Goal: Task Accomplishment & Management: Complete application form

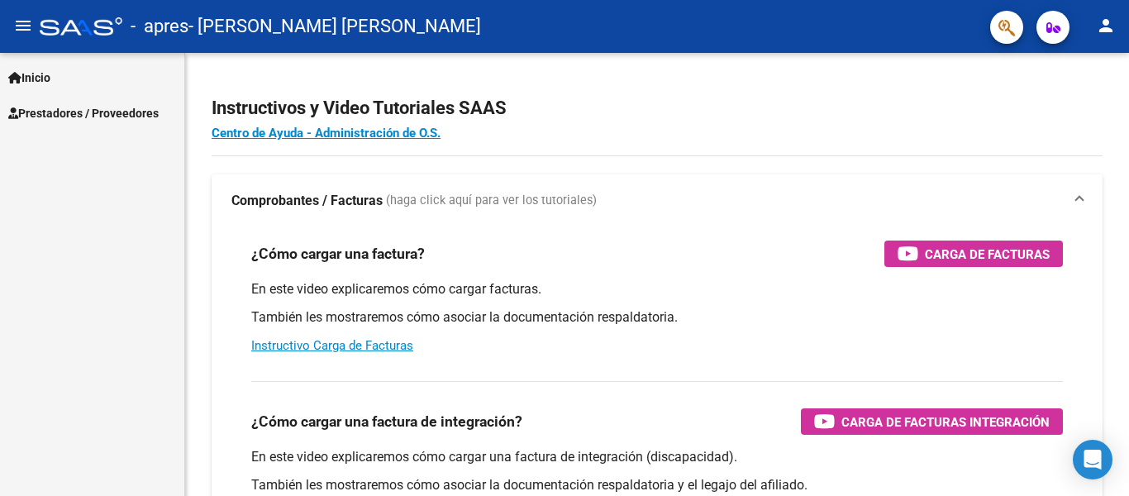
click at [44, 69] on span "Inicio" at bounding box center [29, 78] width 42 height 18
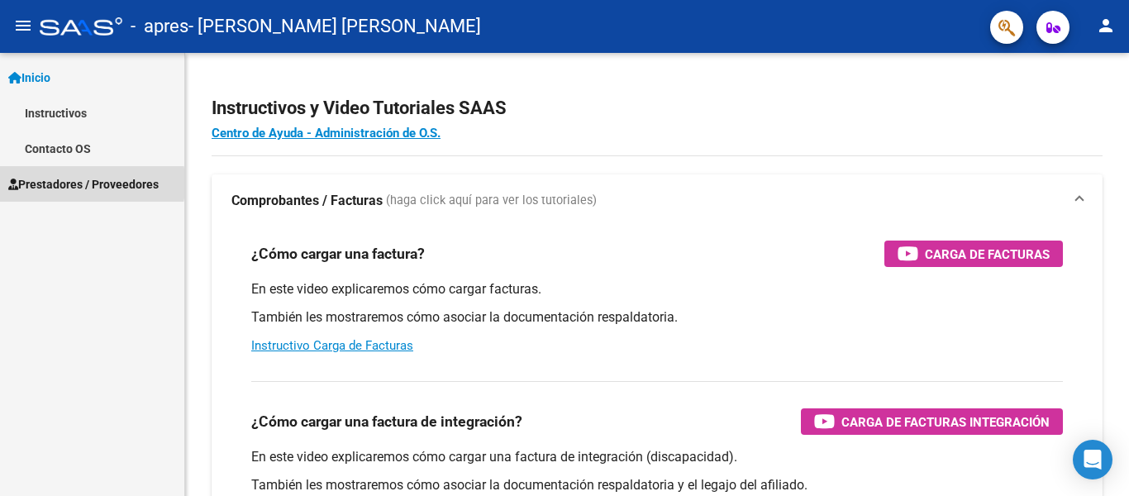
click at [48, 184] on span "Prestadores / Proveedores" at bounding box center [83, 184] width 150 height 18
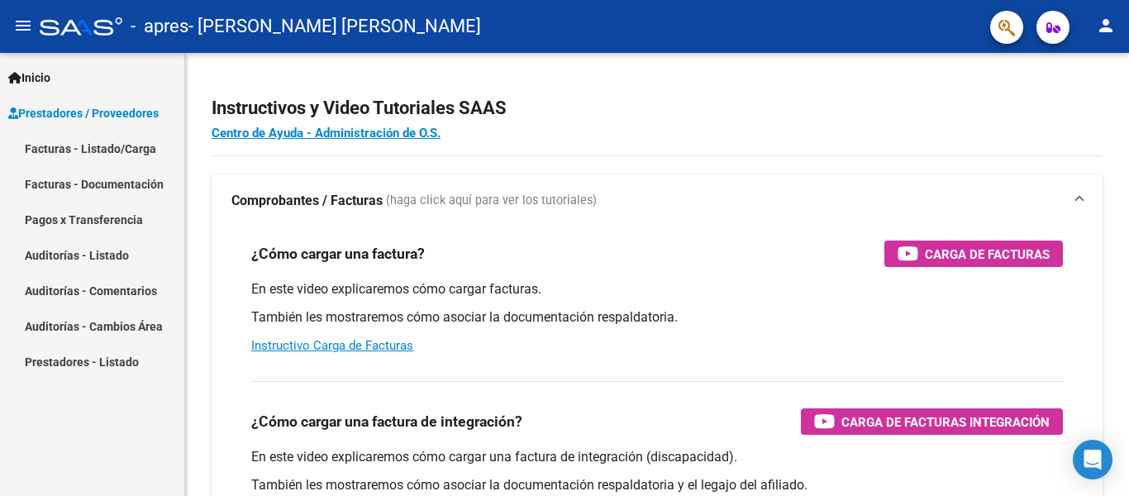
click at [144, 145] on link "Facturas - Listado/Carga" at bounding box center [92, 149] width 184 height 36
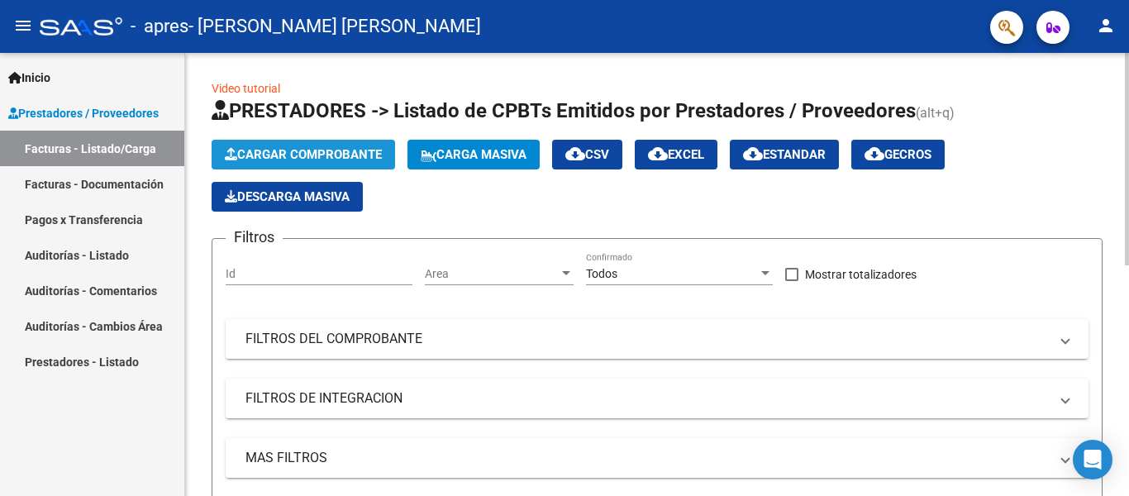
click at [289, 158] on span "Cargar Comprobante" at bounding box center [303, 154] width 157 height 15
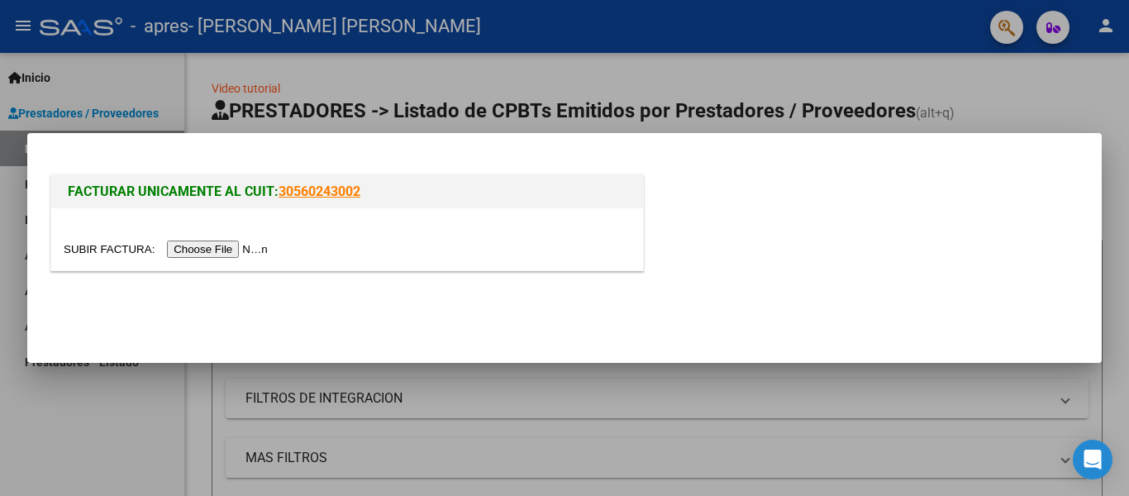
click at [196, 253] on input "file" at bounding box center [168, 249] width 209 height 17
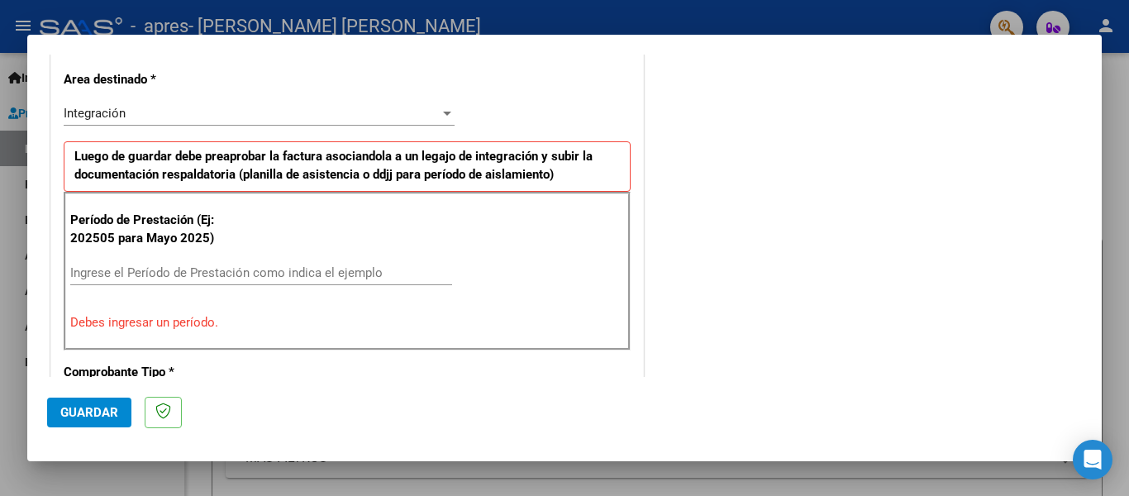
scroll to position [413, 0]
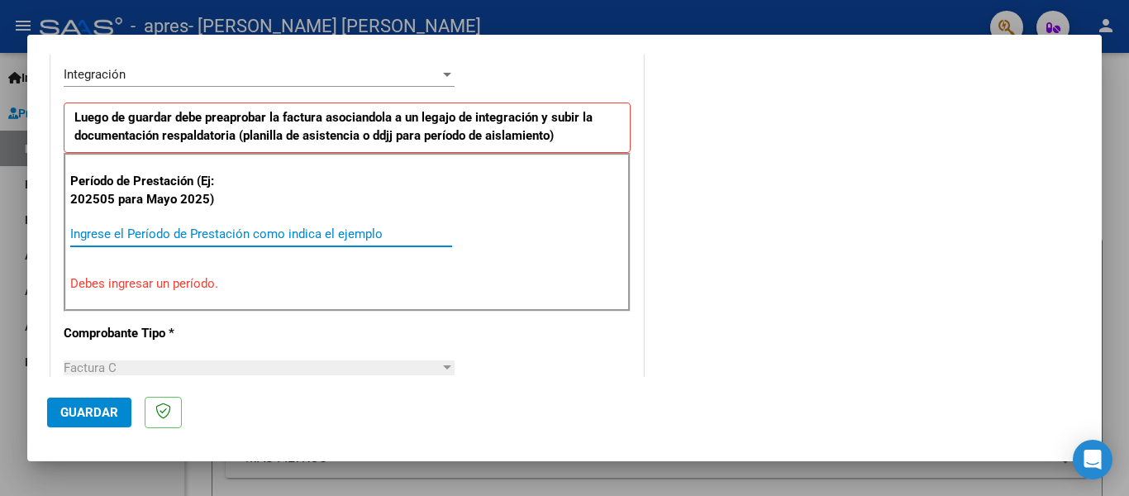
click at [240, 233] on input "Ingrese el Período de Prestación como indica el ejemplo" at bounding box center [261, 234] width 382 height 15
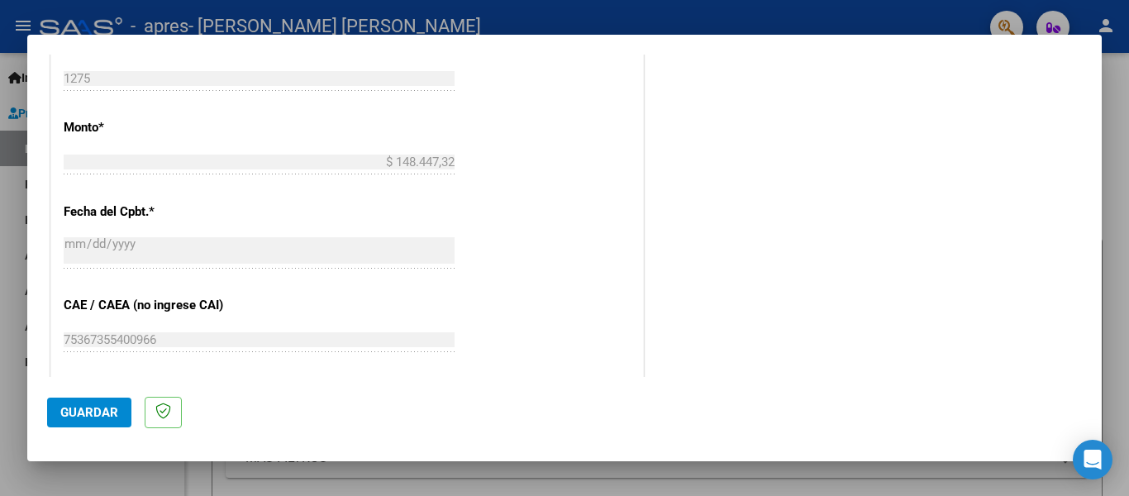
scroll to position [965, 0]
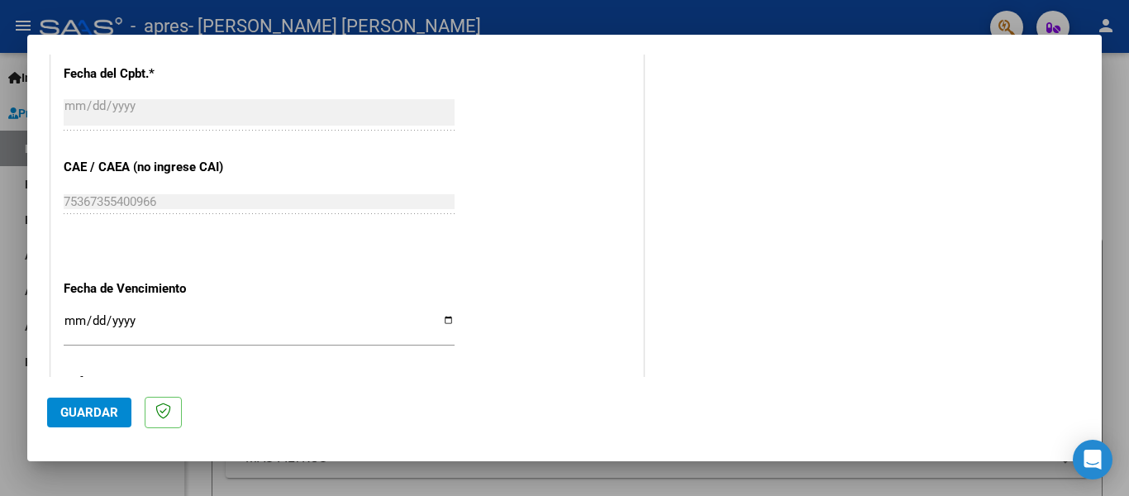
type input "202508"
click at [70, 314] on input "Ingresar la fecha" at bounding box center [259, 327] width 391 height 26
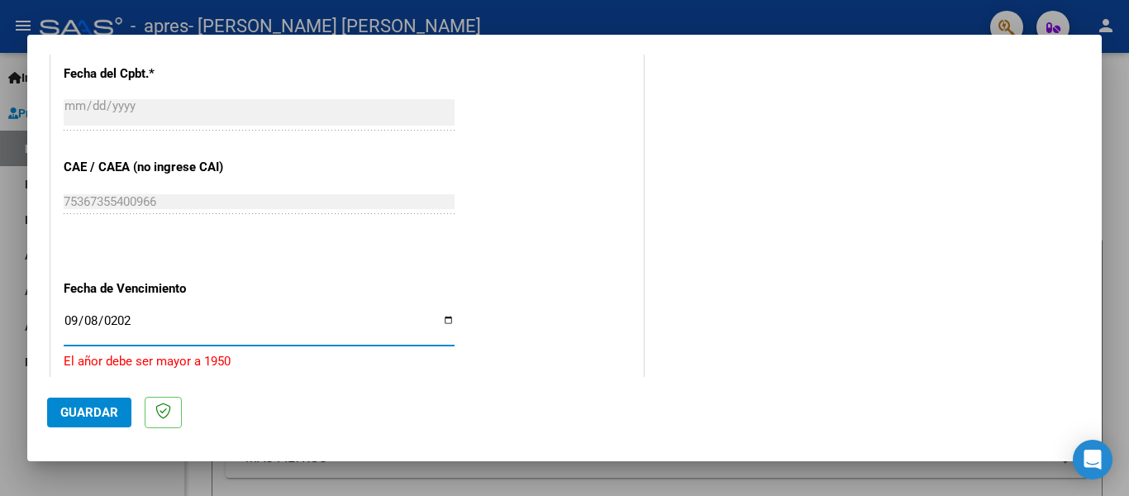
type input "2025-09-08"
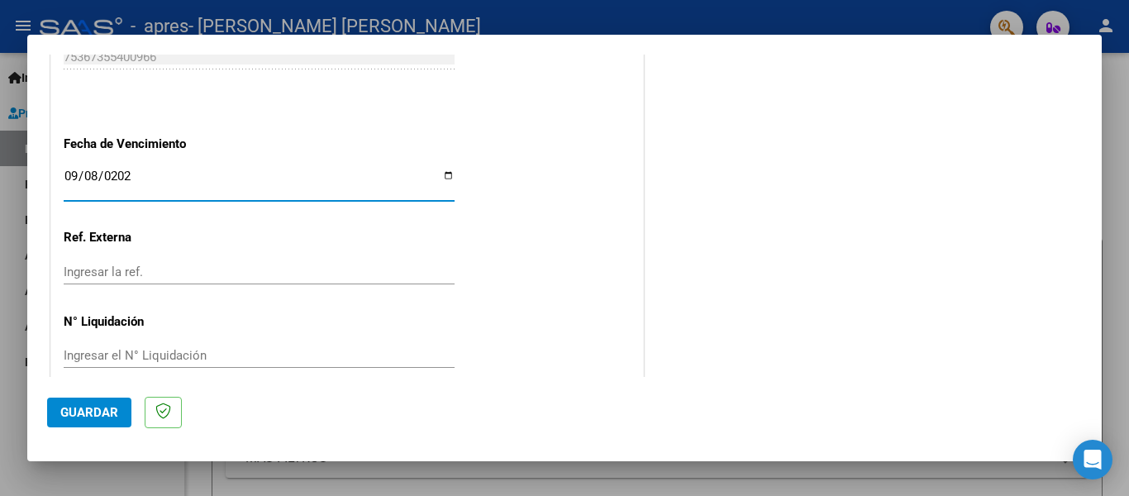
scroll to position [1112, 0]
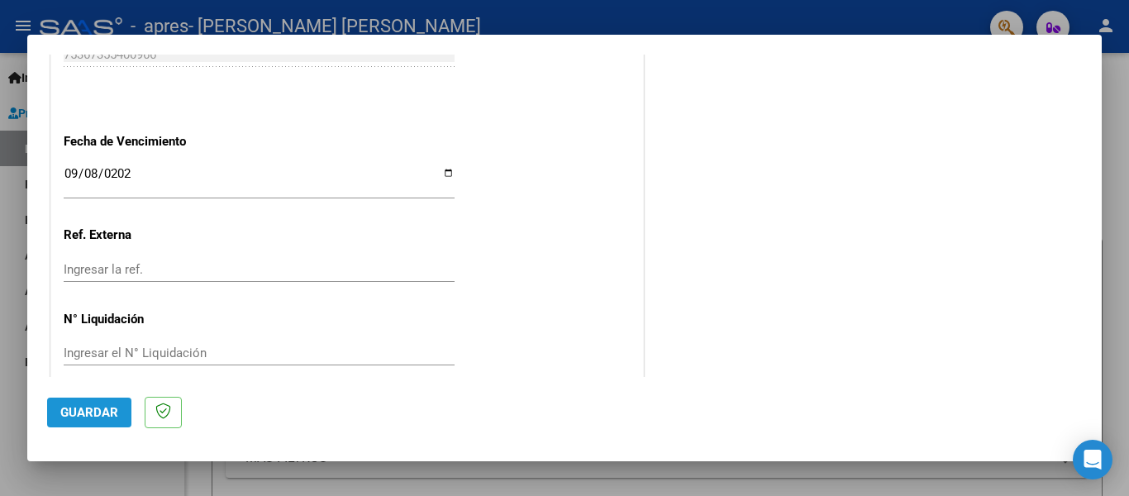
click at [93, 414] on span "Guardar" at bounding box center [89, 412] width 58 height 15
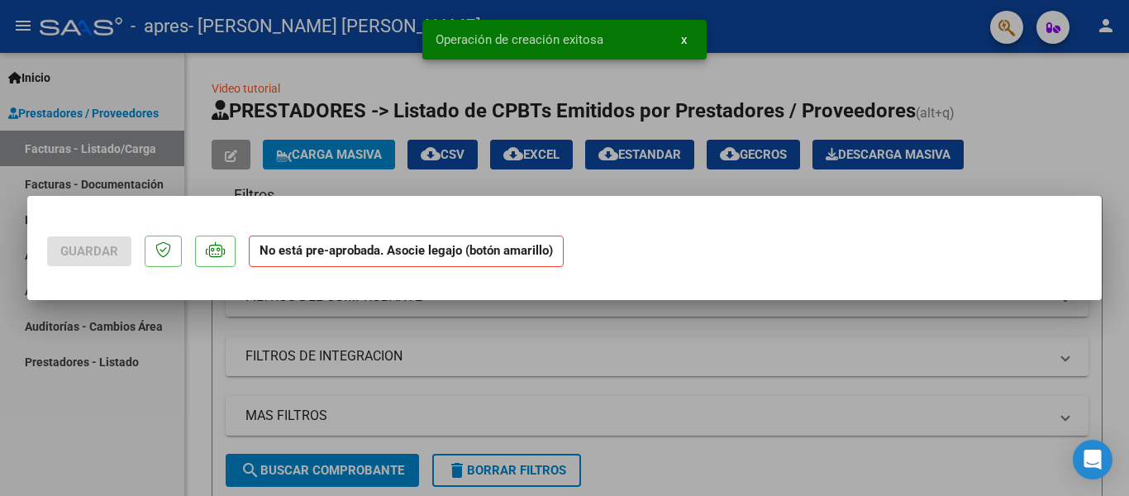
scroll to position [0, 0]
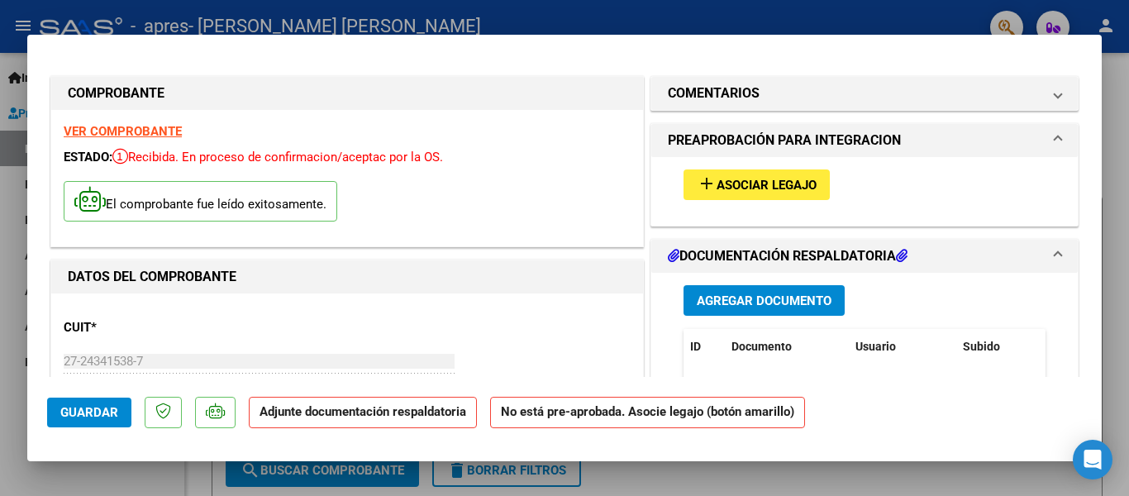
click at [704, 182] on mat-icon "add" at bounding box center [707, 184] width 20 height 20
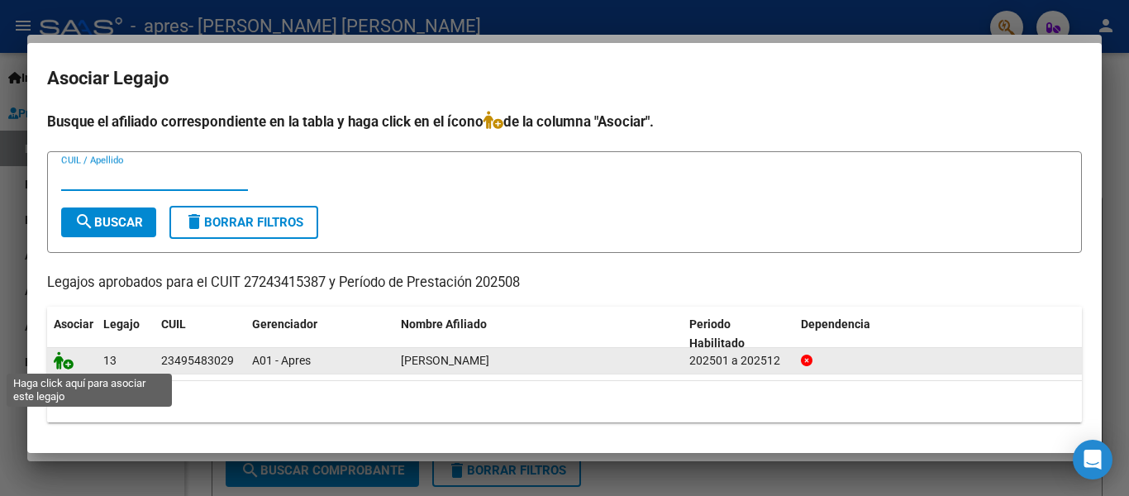
click at [55, 361] on icon at bounding box center [64, 360] width 20 height 18
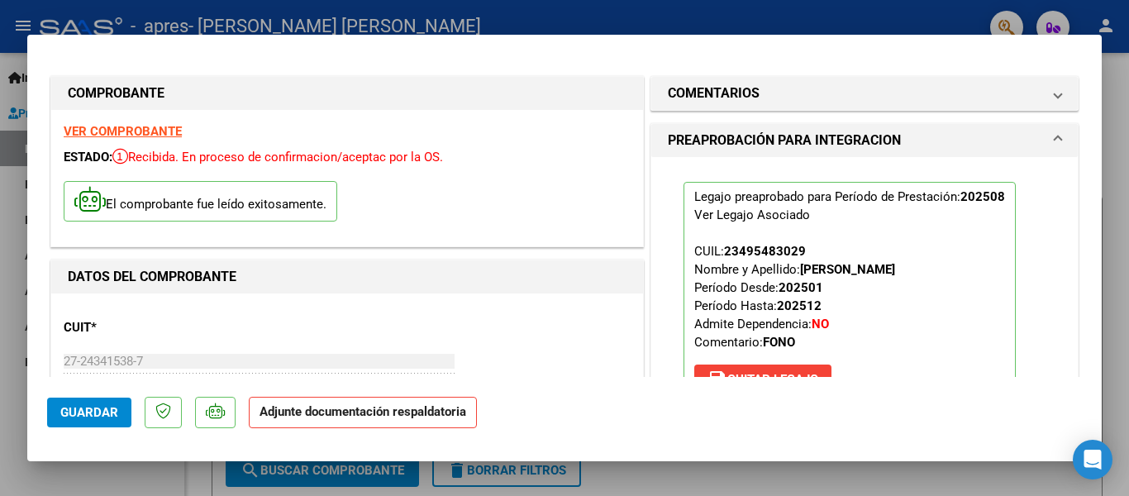
scroll to position [275, 0]
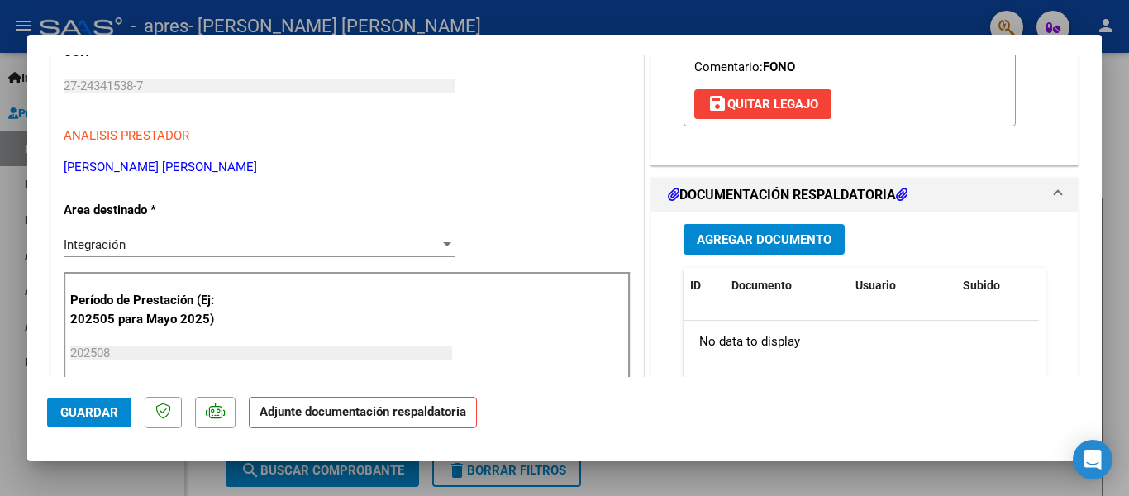
click at [700, 239] on span "Agregar Documento" at bounding box center [764, 239] width 135 height 15
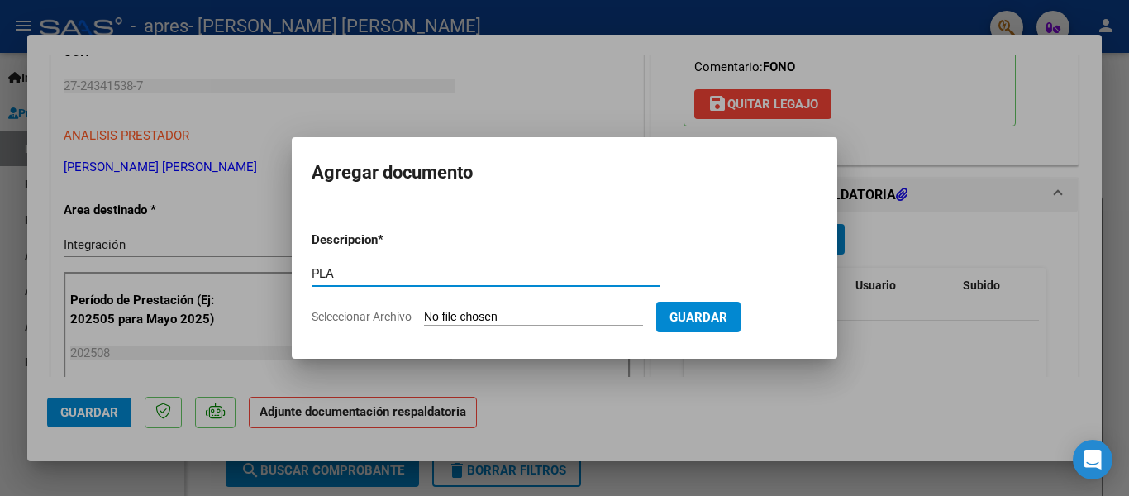
type input "planilla asistencia"
click at [385, 314] on span "Seleccionar Archivo" at bounding box center [362, 316] width 100 height 13
click at [424, 314] on input "Seleccionar Archivo" at bounding box center [533, 318] width 219 height 16
type input "C:\fakepath\asistencia rigoli agosto 2025.pdf"
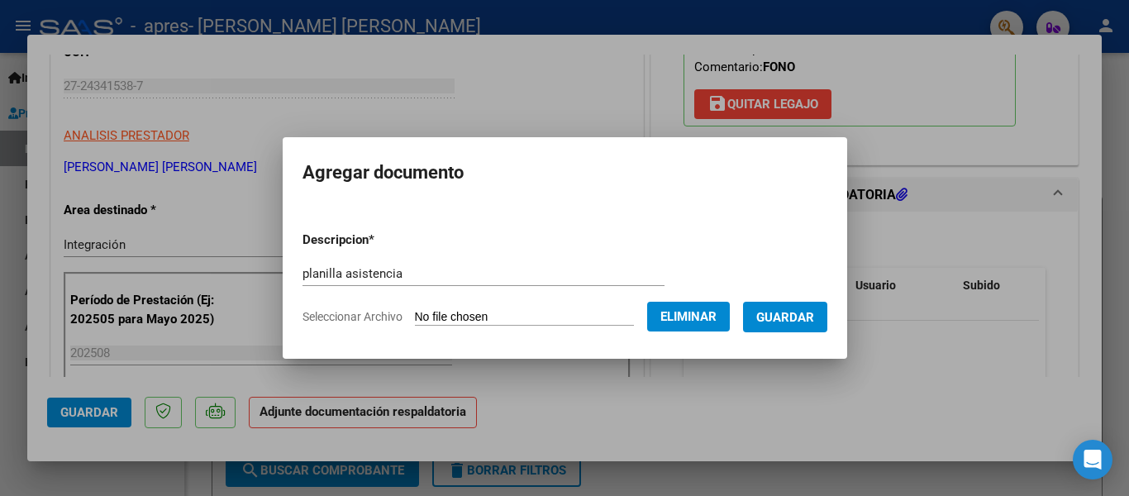
click at [414, 259] on form "Descripcion * planilla asistencia Escriba aquí una descripcion Seleccionar Arch…" at bounding box center [565, 278] width 525 height 121
click at [418, 269] on input "planilla asistencia" at bounding box center [484, 273] width 362 height 15
type input "planilla asistencia agosto 2025"
click at [766, 324] on span "Guardar" at bounding box center [785, 317] width 58 height 15
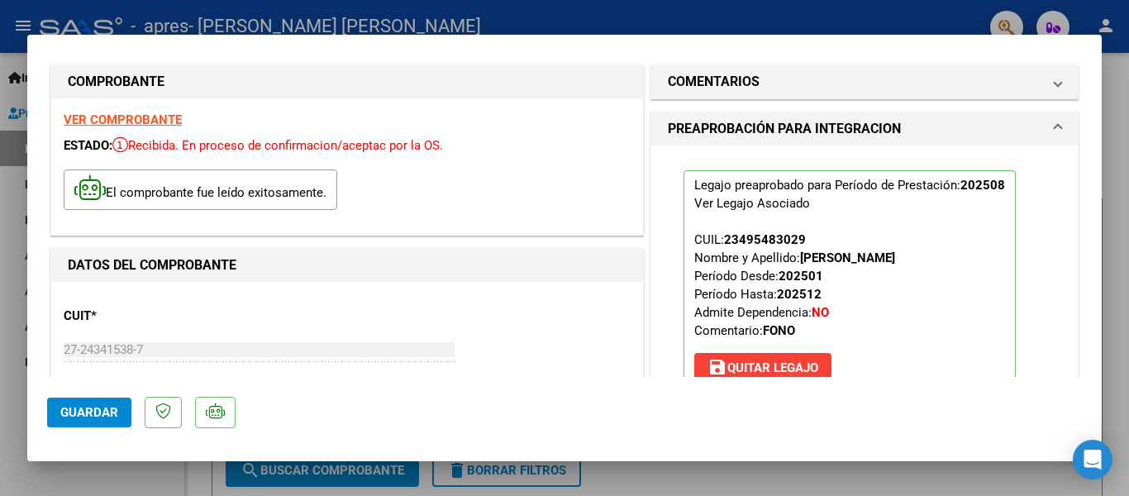
scroll to position [0, 0]
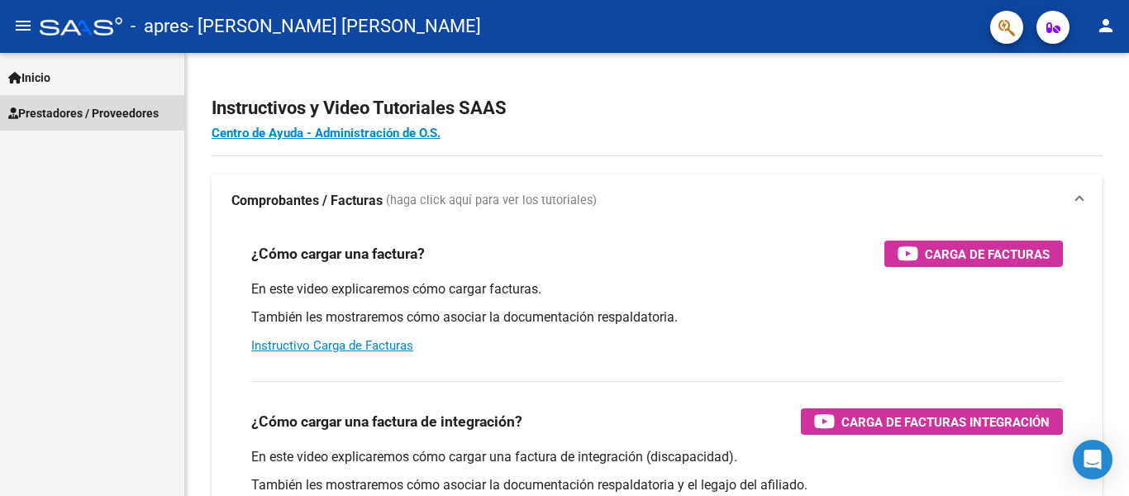
click at [62, 112] on span "Prestadores / Proveedores" at bounding box center [83, 113] width 150 height 18
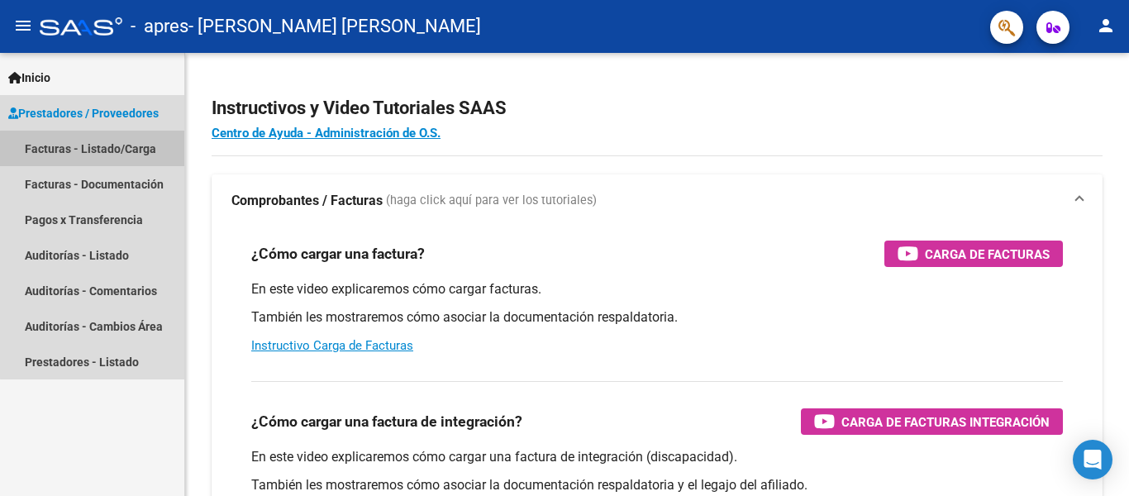
click at [93, 152] on link "Facturas - Listado/Carga" at bounding box center [92, 149] width 184 height 36
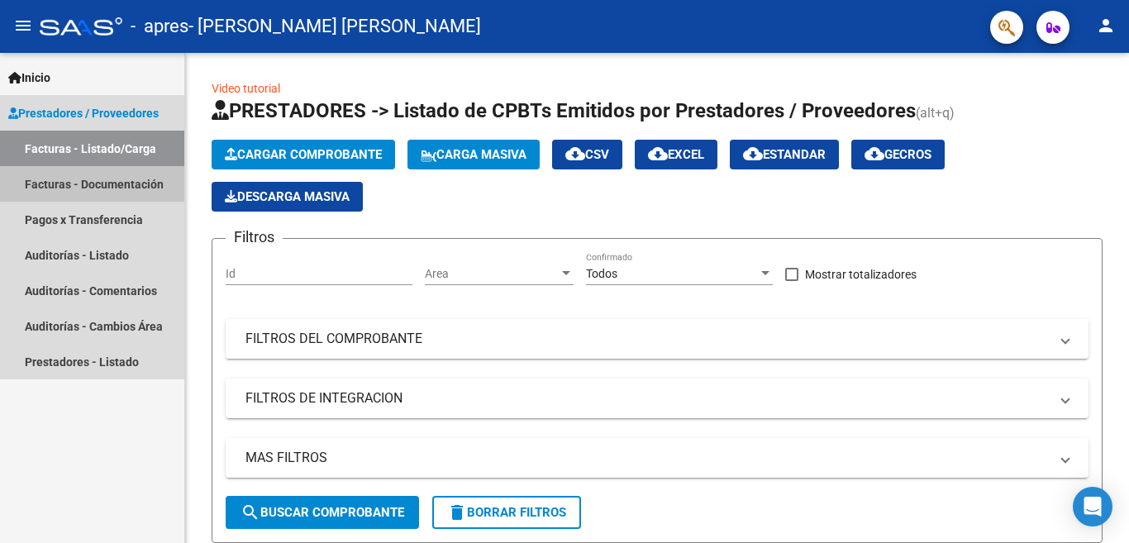
click at [76, 179] on link "Facturas - Documentación" at bounding box center [92, 184] width 184 height 36
